Goal: Navigation & Orientation: Find specific page/section

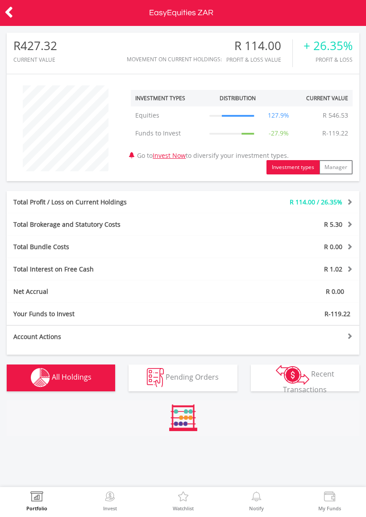
scroll to position [86, 118]
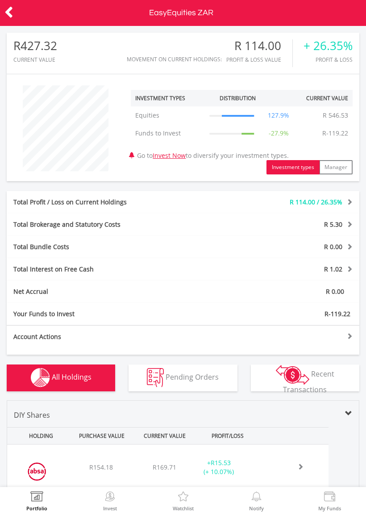
click at [342, 315] on div "Your Funds to Invest R-119.22" at bounding box center [183, 314] width 353 height 22
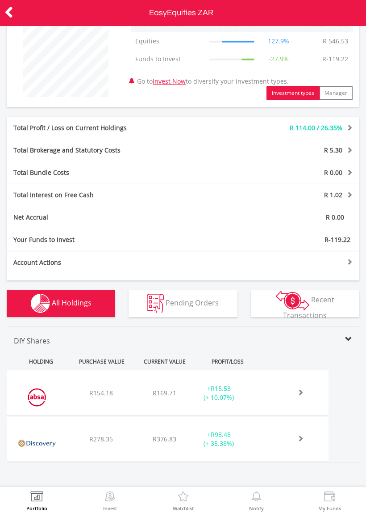
scroll to position [81, 0]
click at [276, 259] on div at bounding box center [271, 261] width 177 height 6
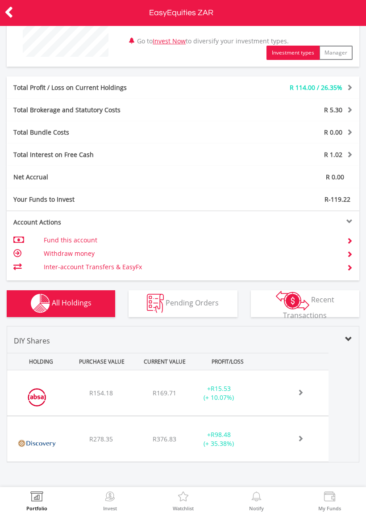
scroll to position [122, 0]
click at [353, 223] on div at bounding box center [271, 221] width 177 height 6
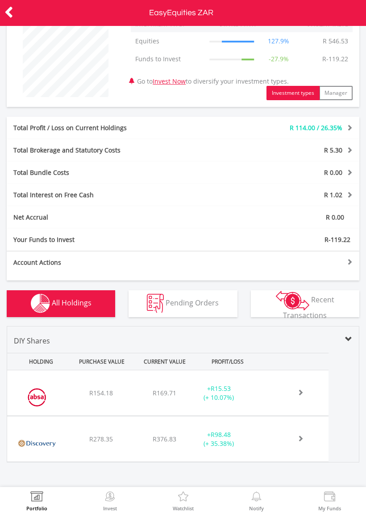
scroll to position [81, 0]
click at [342, 237] on span "R-119.22" at bounding box center [338, 239] width 26 height 8
click at [341, 237] on span "R-119.22" at bounding box center [338, 239] width 26 height 8
click at [341, 239] on span "R-119.22" at bounding box center [338, 239] width 26 height 8
click at [345, 128] on span at bounding box center [349, 127] width 8 height 6
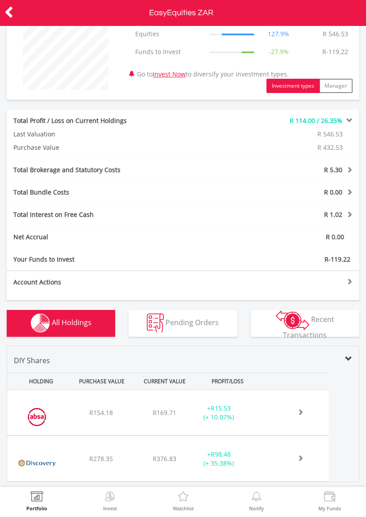
click at [350, 123] on span at bounding box center [349, 120] width 8 height 6
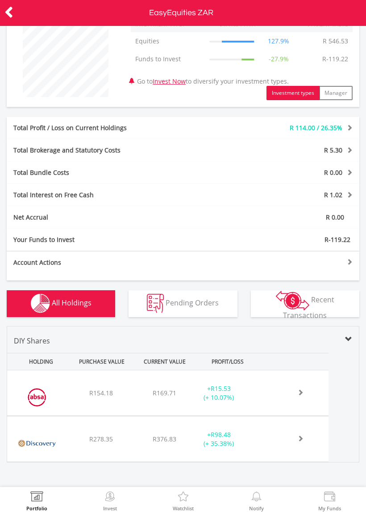
click at [349, 147] on span at bounding box center [349, 150] width 8 height 6
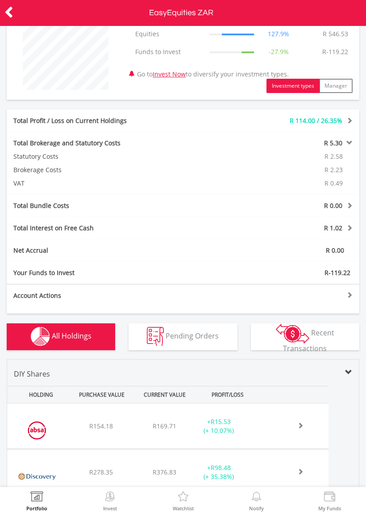
click at [348, 146] on span at bounding box center [349, 142] width 8 height 6
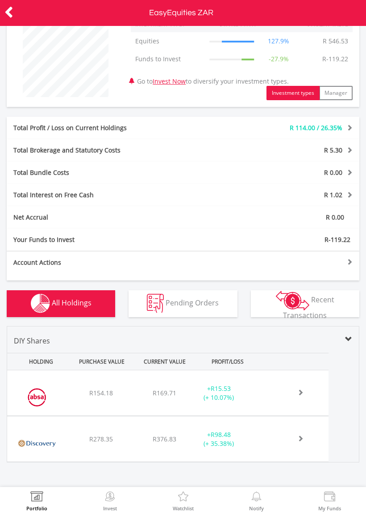
click at [340, 194] on span "R 1.02" at bounding box center [333, 194] width 18 height 8
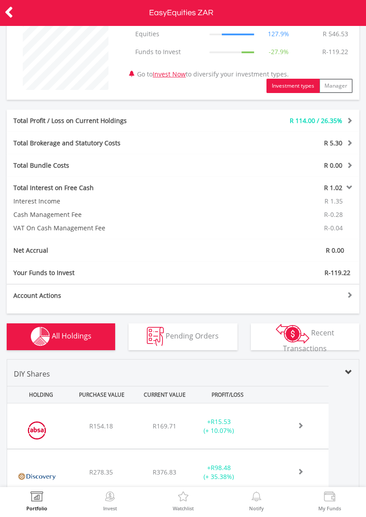
click at [340, 184] on div "Total Interest on Free Cash R 1.02 Interest Income R 1.35 Cash Management Fee R…" at bounding box center [183, 208] width 353 height 63
click at [345, 190] on span at bounding box center [349, 187] width 8 height 6
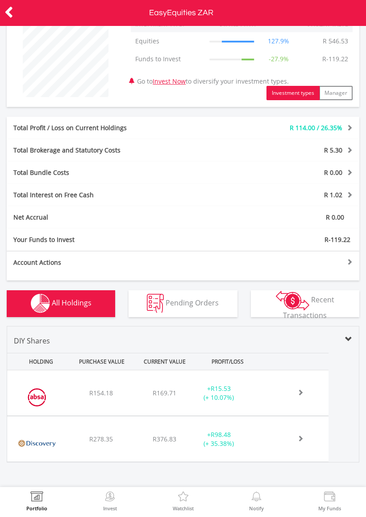
click at [5, 9] on icon at bounding box center [8, 12] width 9 height 17
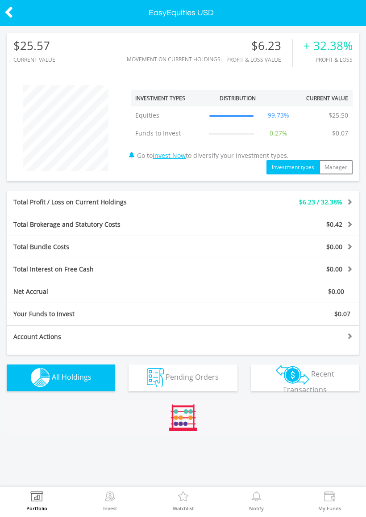
scroll to position [86, 118]
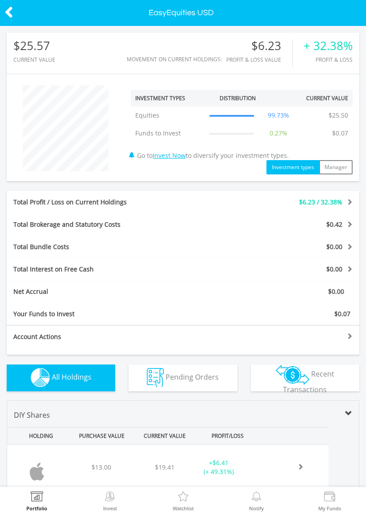
click at [349, 337] on div "Account Actions Fund this account Withdraw money Inter-account Transfers & Easy…" at bounding box center [183, 339] width 353 height 29
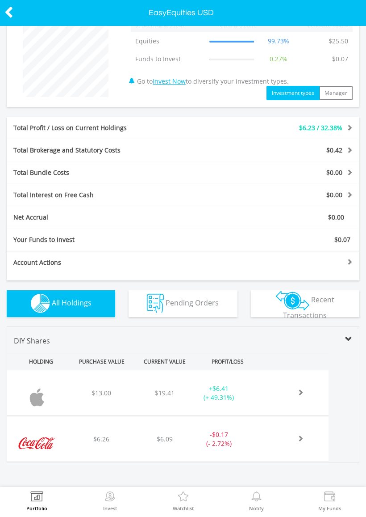
scroll to position [81, 0]
click at [12, 19] on icon at bounding box center [8, 12] width 9 height 17
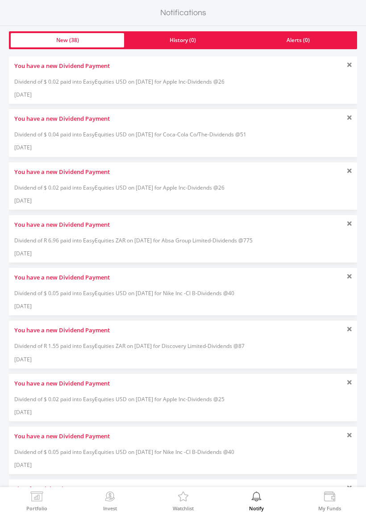
click at [329, 503] on img at bounding box center [330, 497] width 14 height 13
click at [32, 501] on img at bounding box center [37, 497] width 14 height 13
